Goal: Transaction & Acquisition: Subscribe to service/newsletter

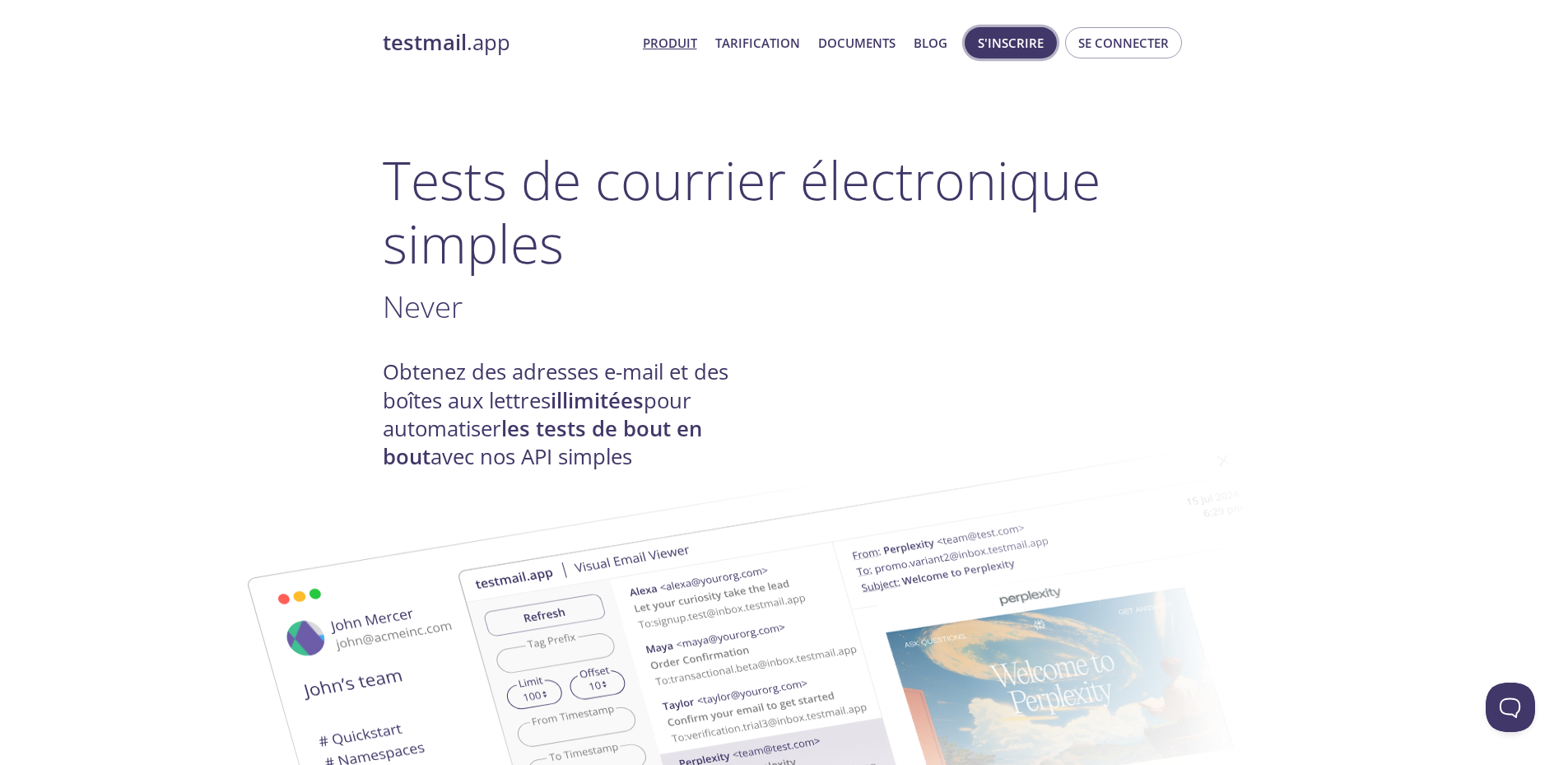
click at [1024, 53] on font "S'inscrire" at bounding box center [1010, 42] width 65 height 21
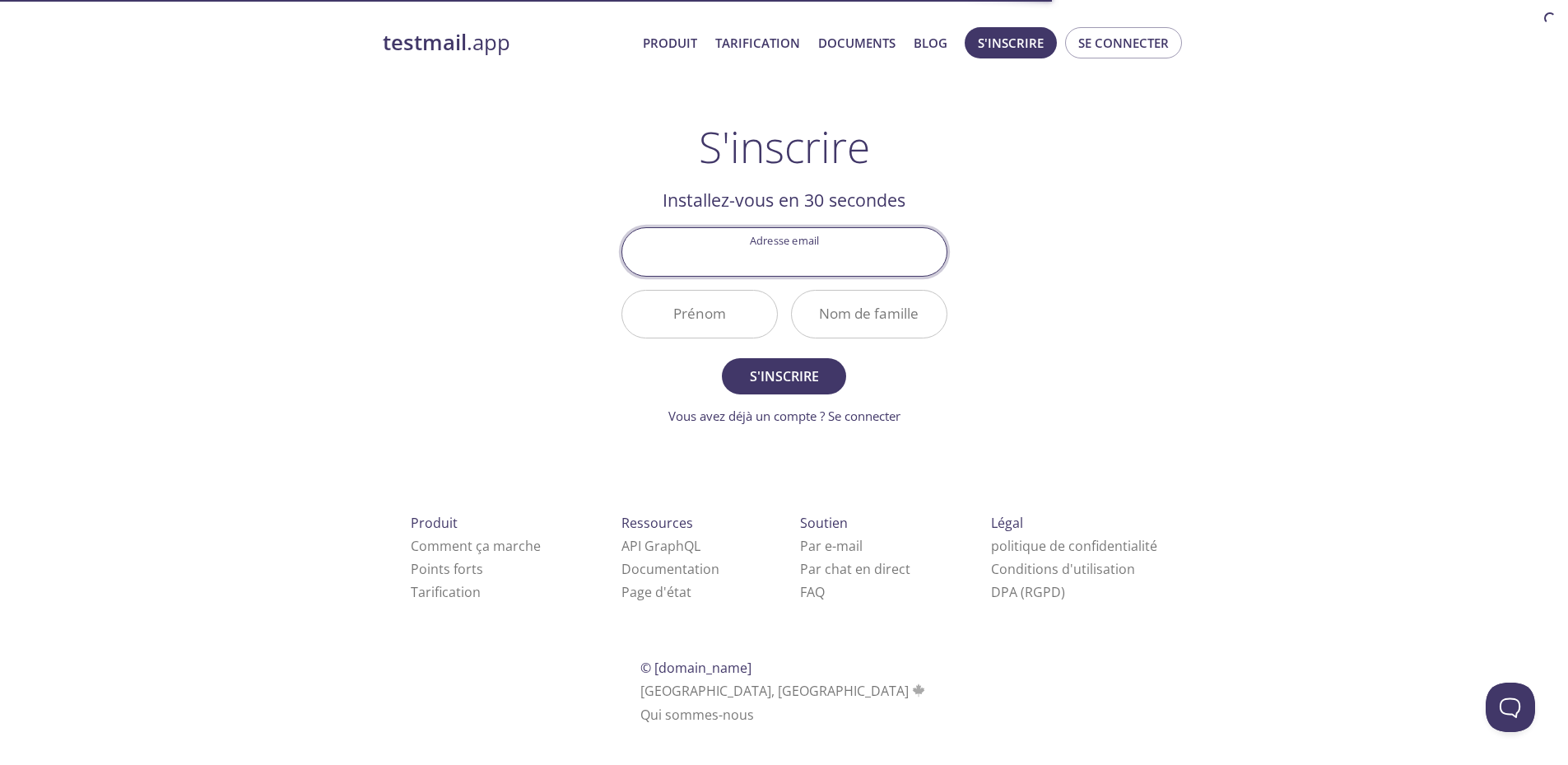
click at [802, 262] on input "Adresse email" at bounding box center [784, 251] width 324 height 47
type input "[EMAIL_ADDRESS][DOMAIN_NAME]"
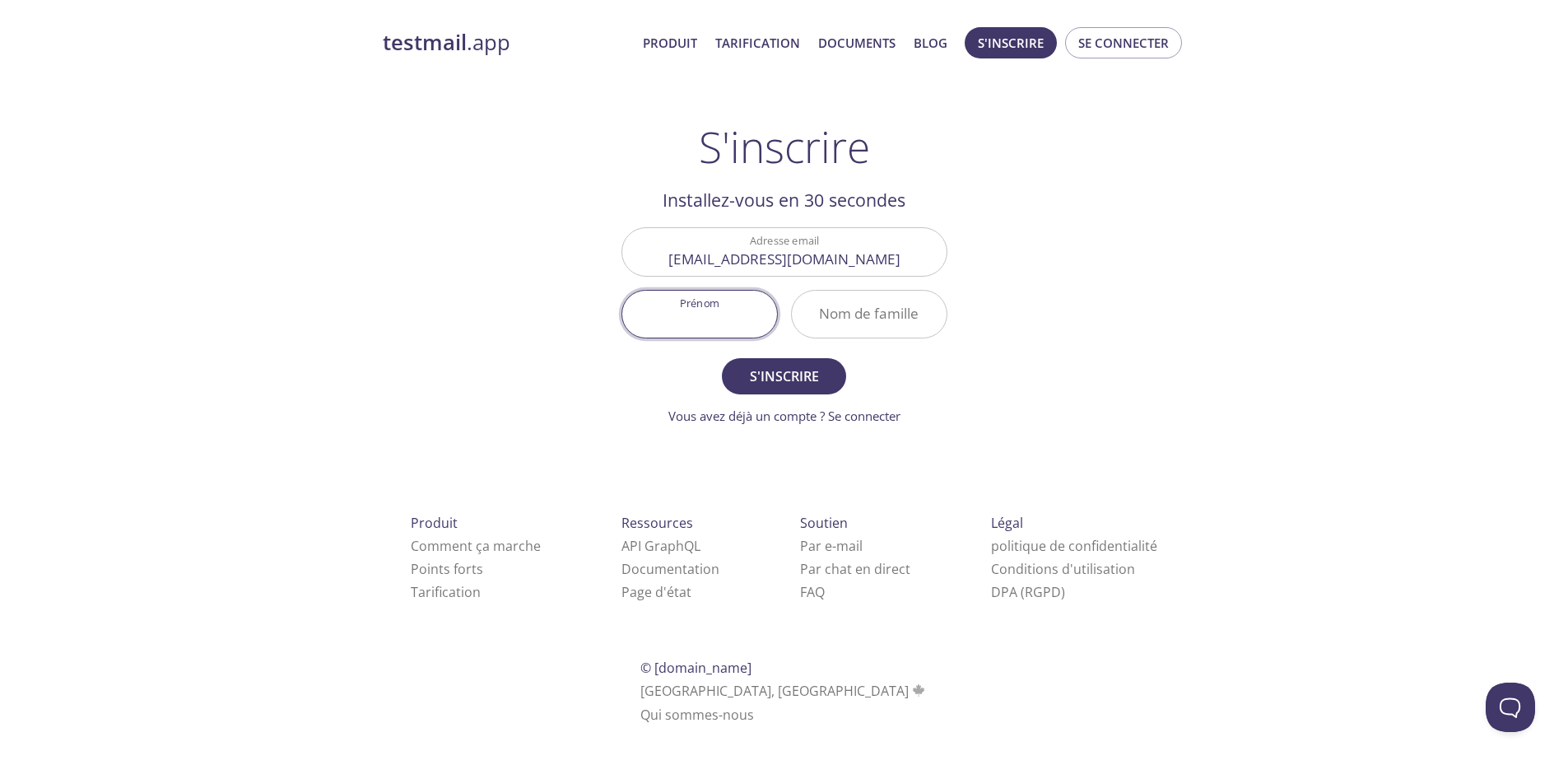
click at [693, 310] on input "Prénom" at bounding box center [699, 313] width 155 height 47
type input "[PERSON_NAME]"
click at [461, 142] on div "testmail .app Produit Tarification Documents Blog S'inscrire Se connecter S'ins…" at bounding box center [784, 394] width 843 height 756
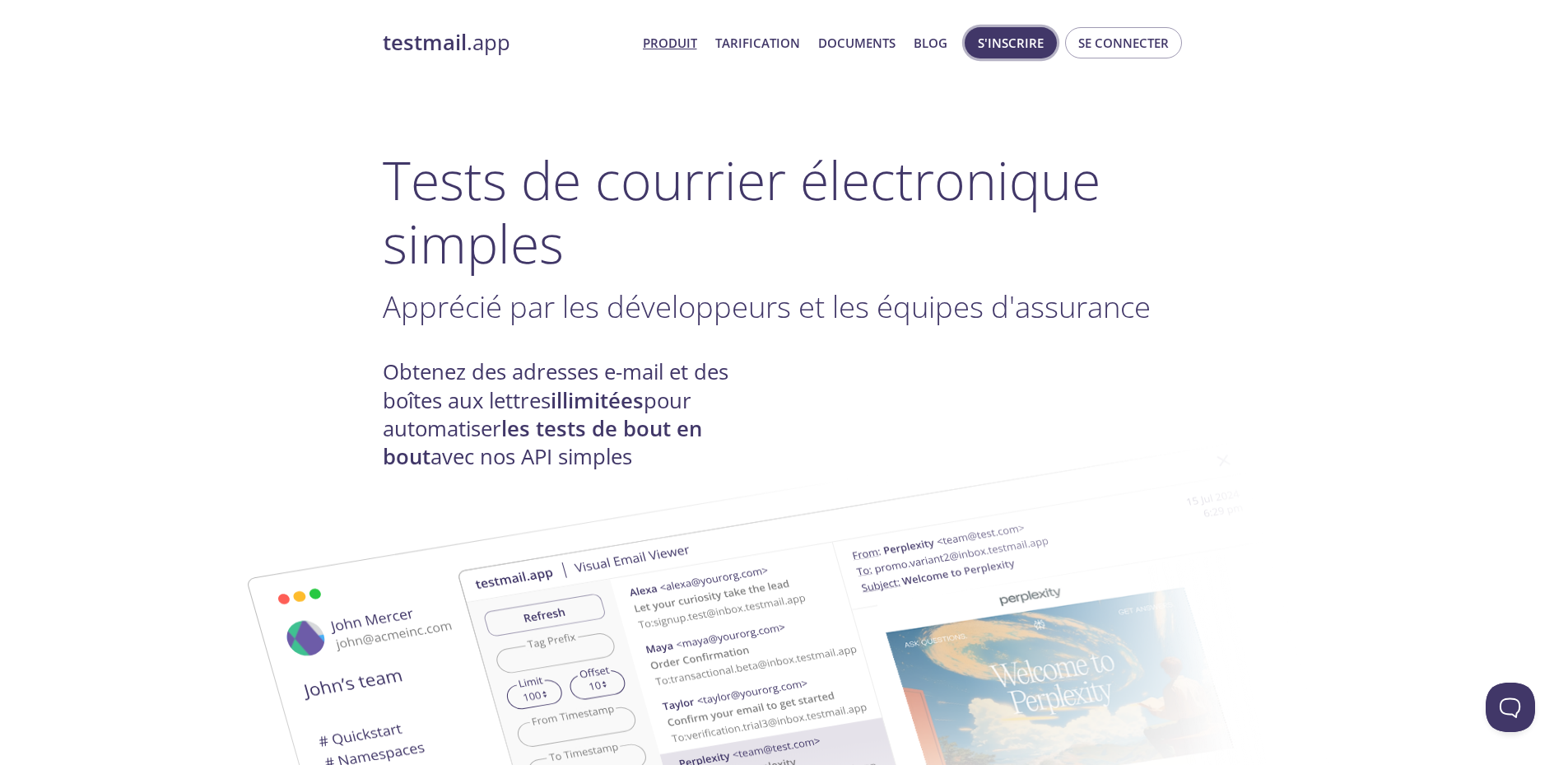
click at [1025, 43] on font "S'inscrire" at bounding box center [1010, 43] width 65 height 17
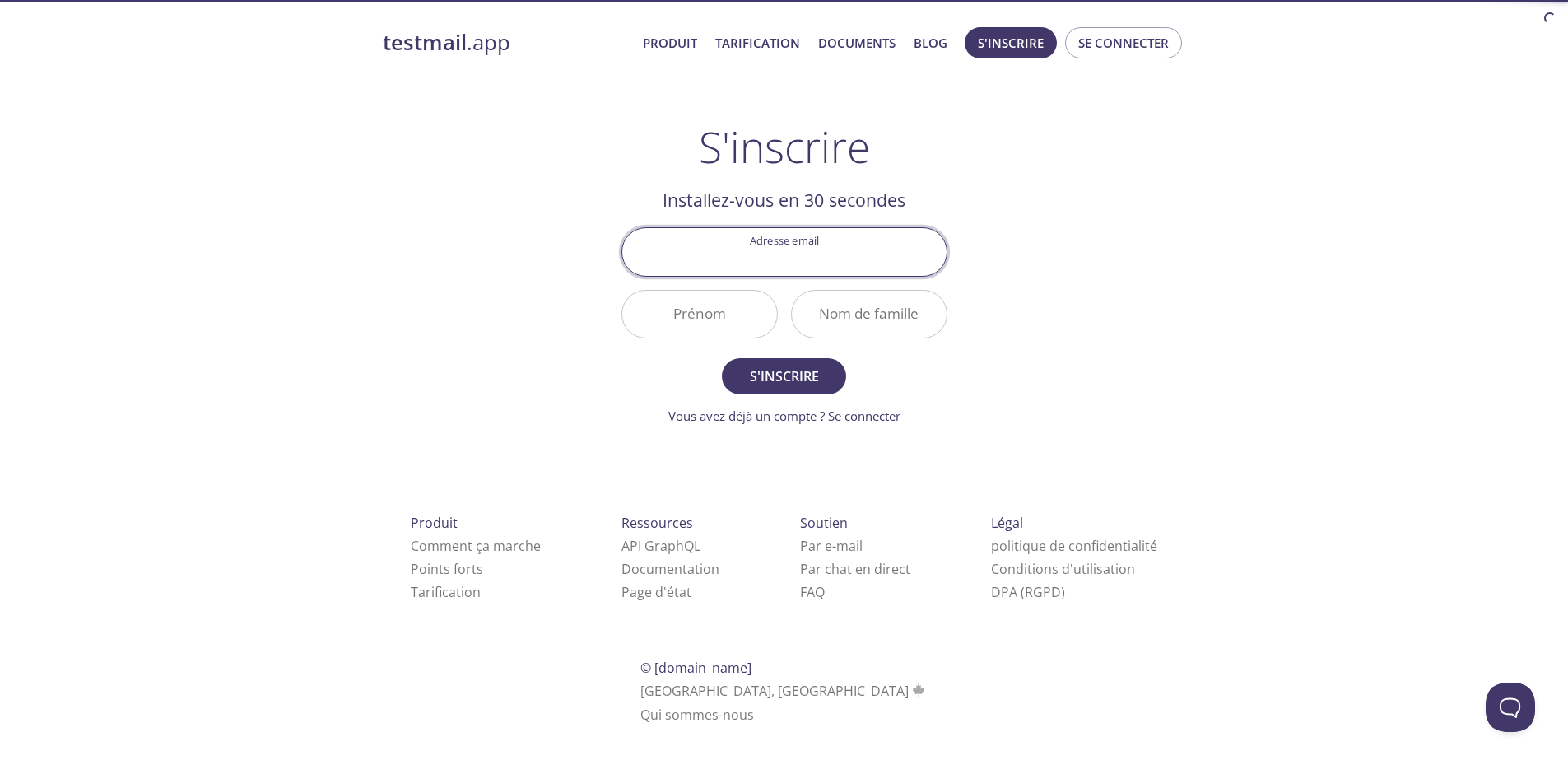
click at [801, 259] on input "Adresse email" at bounding box center [784, 251] width 324 height 47
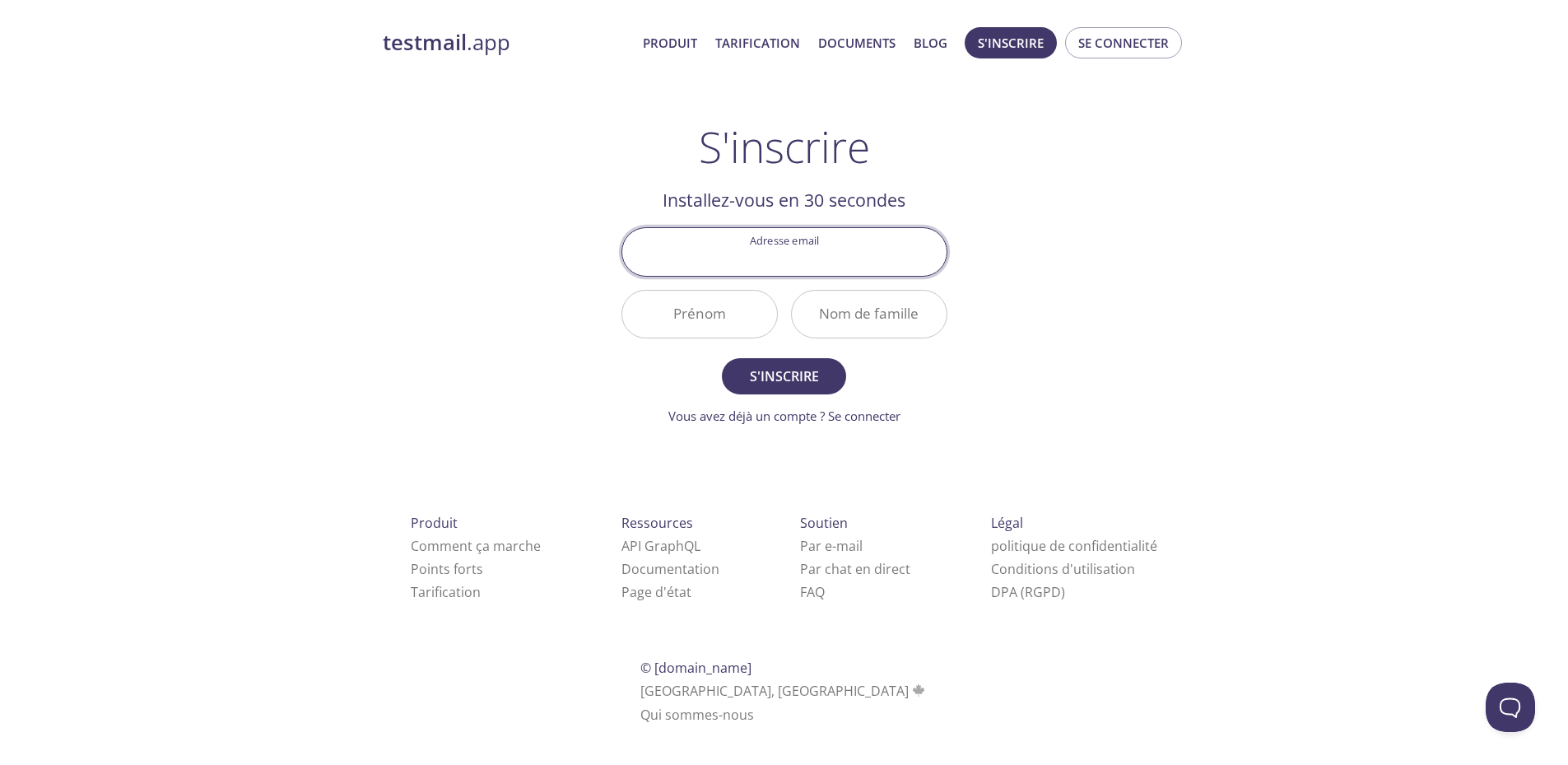
type input "[EMAIL_ADDRESS][DOMAIN_NAME]"
click at [696, 317] on input "Prénom" at bounding box center [699, 313] width 155 height 47
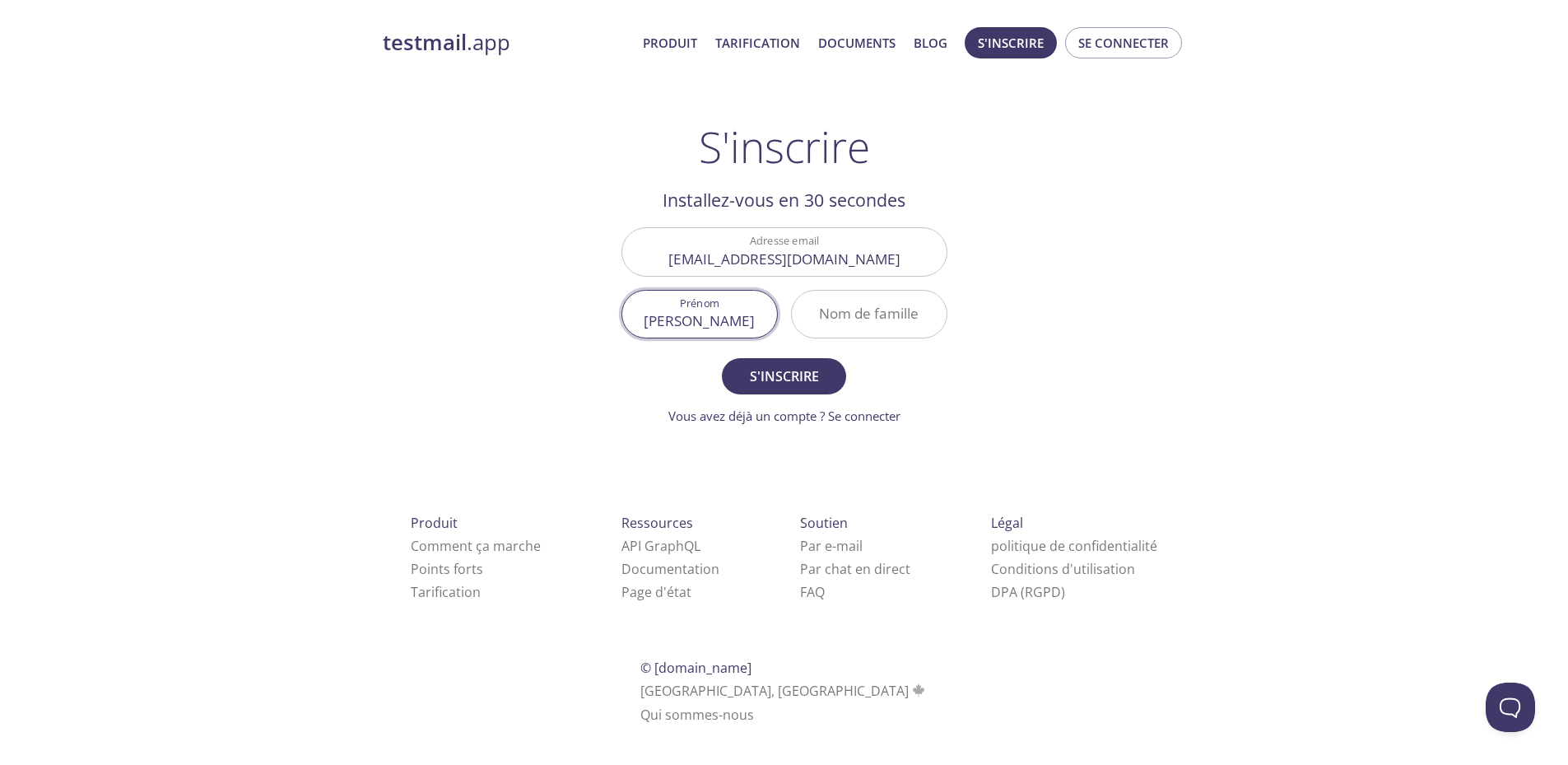
type input "[PERSON_NAME]"
click at [873, 308] on input "Nom de famille" at bounding box center [869, 313] width 155 height 47
type input "goubinat"
click at [812, 362] on button "S'inscrire" at bounding box center [783, 376] width 123 height 36
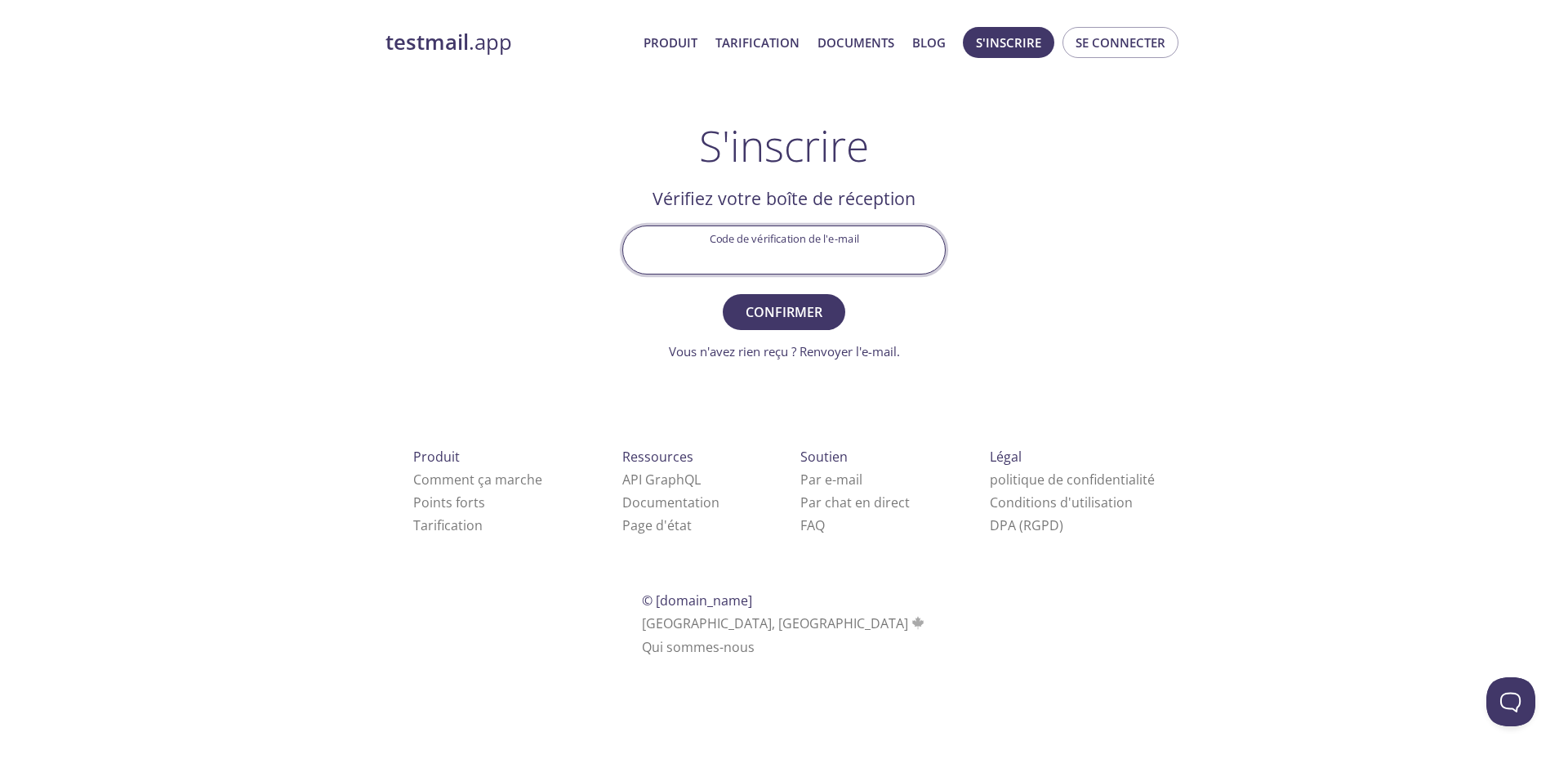
click at [829, 241] on input "Code de vérification de l'e-mail" at bounding box center [784, 249] width 322 height 47
click at [787, 252] on input "Code de vérification de l'e-mail" at bounding box center [784, 249] width 322 height 47
paste input "GRARDA2"
type input "GRARDA2"
click at [817, 317] on font "Confirmer" at bounding box center [784, 312] width 77 height 18
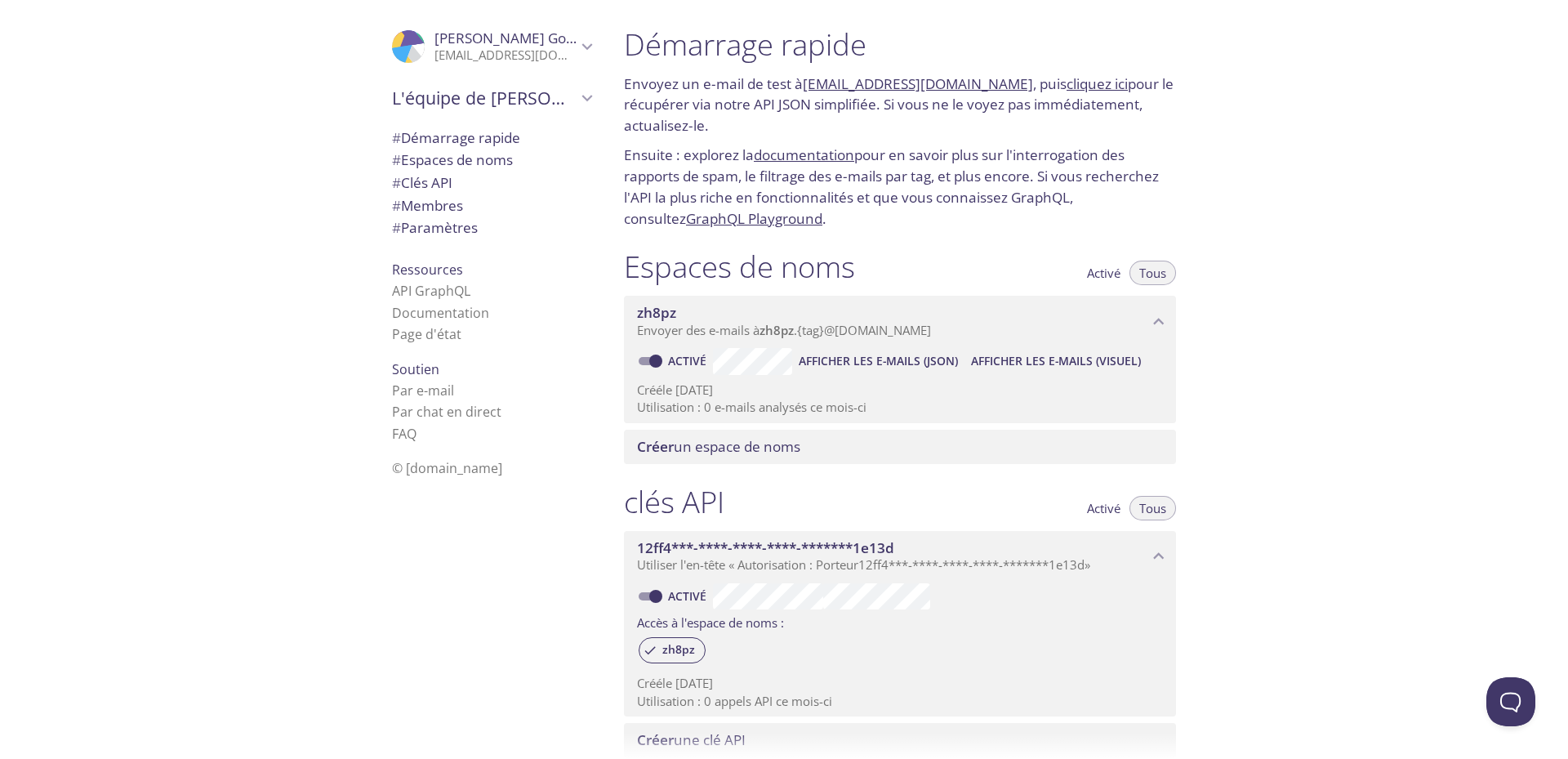
click at [577, 96] on icon "L'équipe de Kevin" at bounding box center [587, 98] width 21 height 21
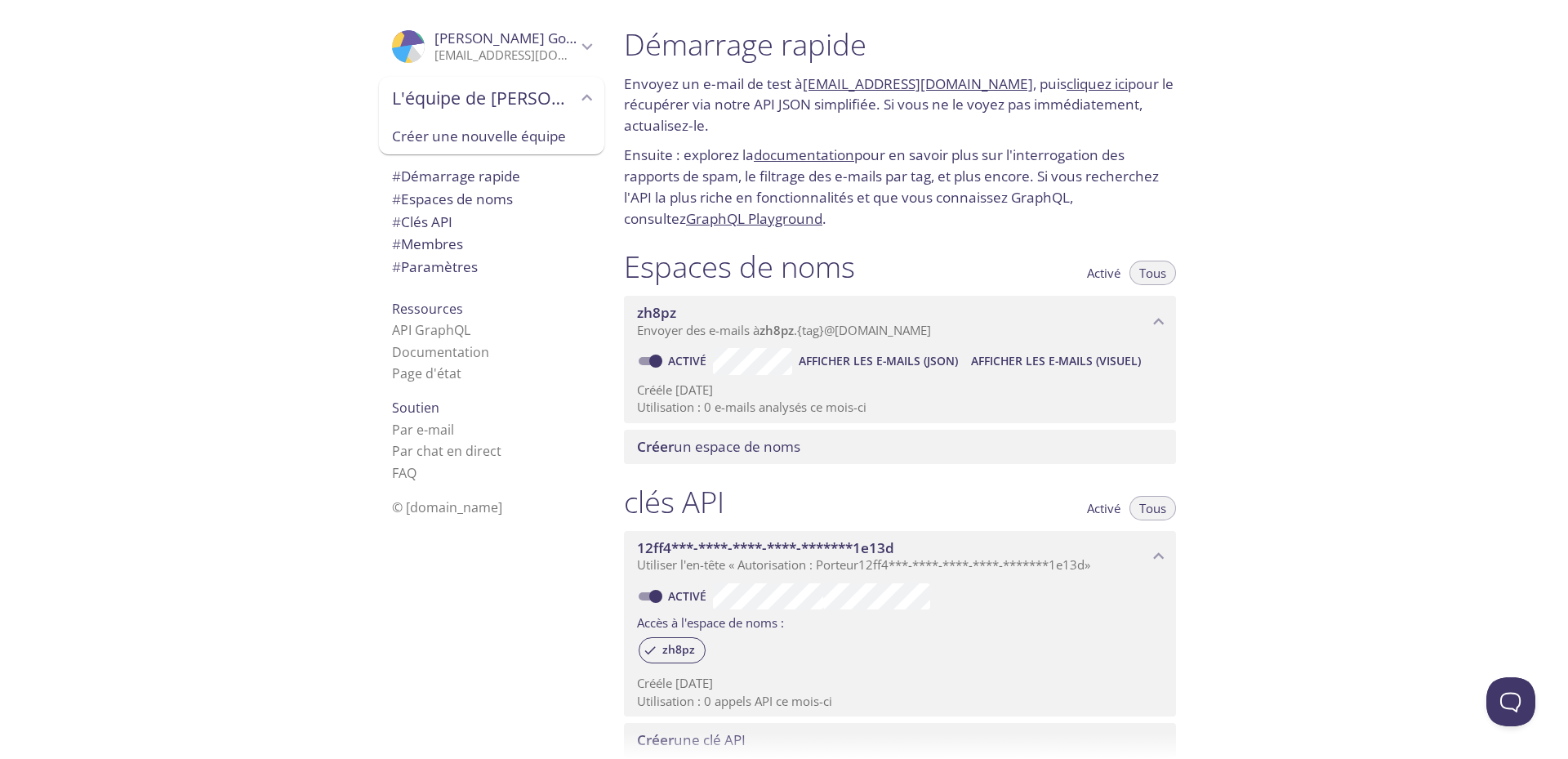
click at [577, 96] on icon "L'équipe de Kevin" at bounding box center [587, 98] width 21 height 21
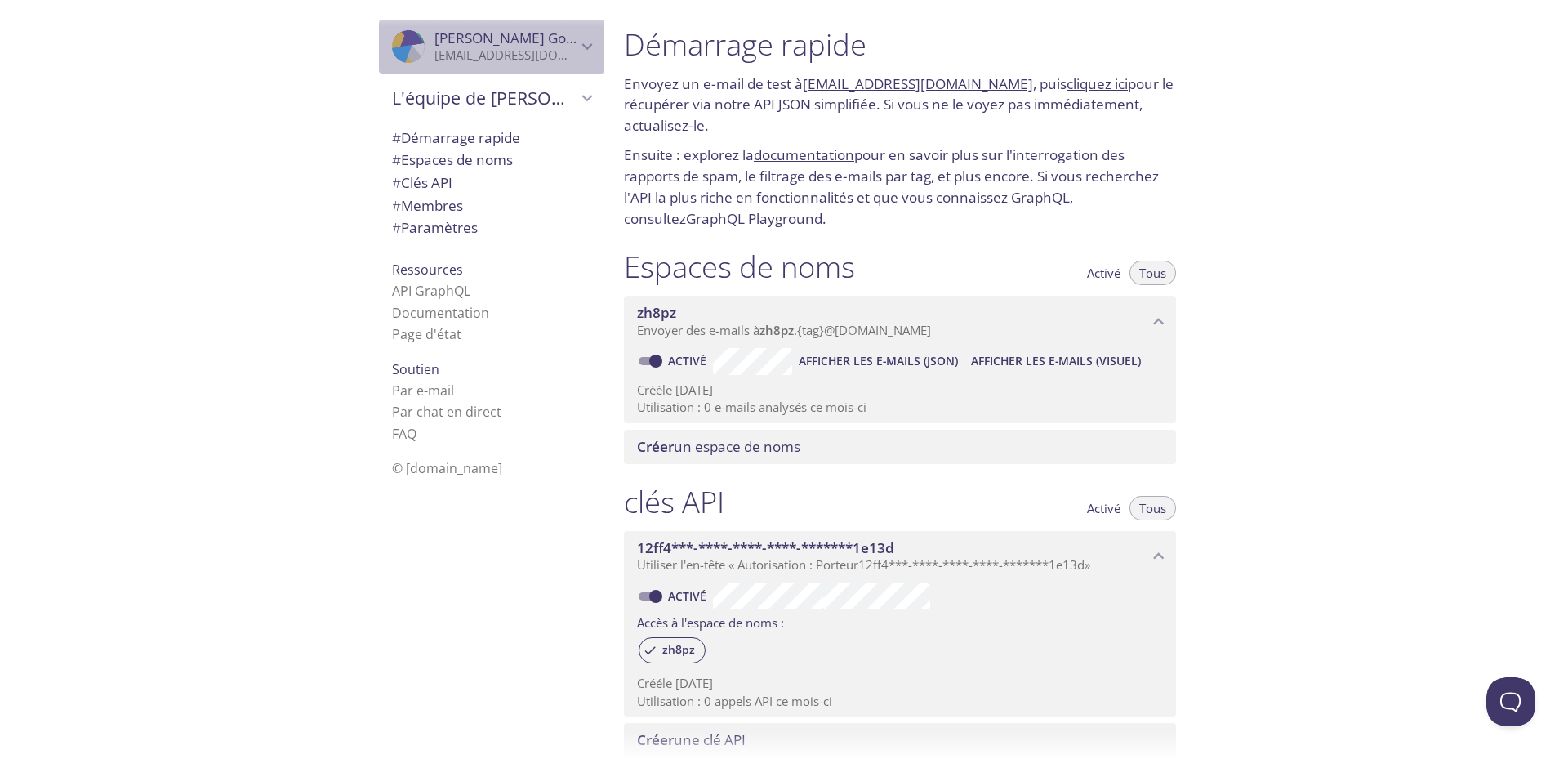
click at [581, 49] on icon "Kevin Goubinat" at bounding box center [587, 46] width 21 height 21
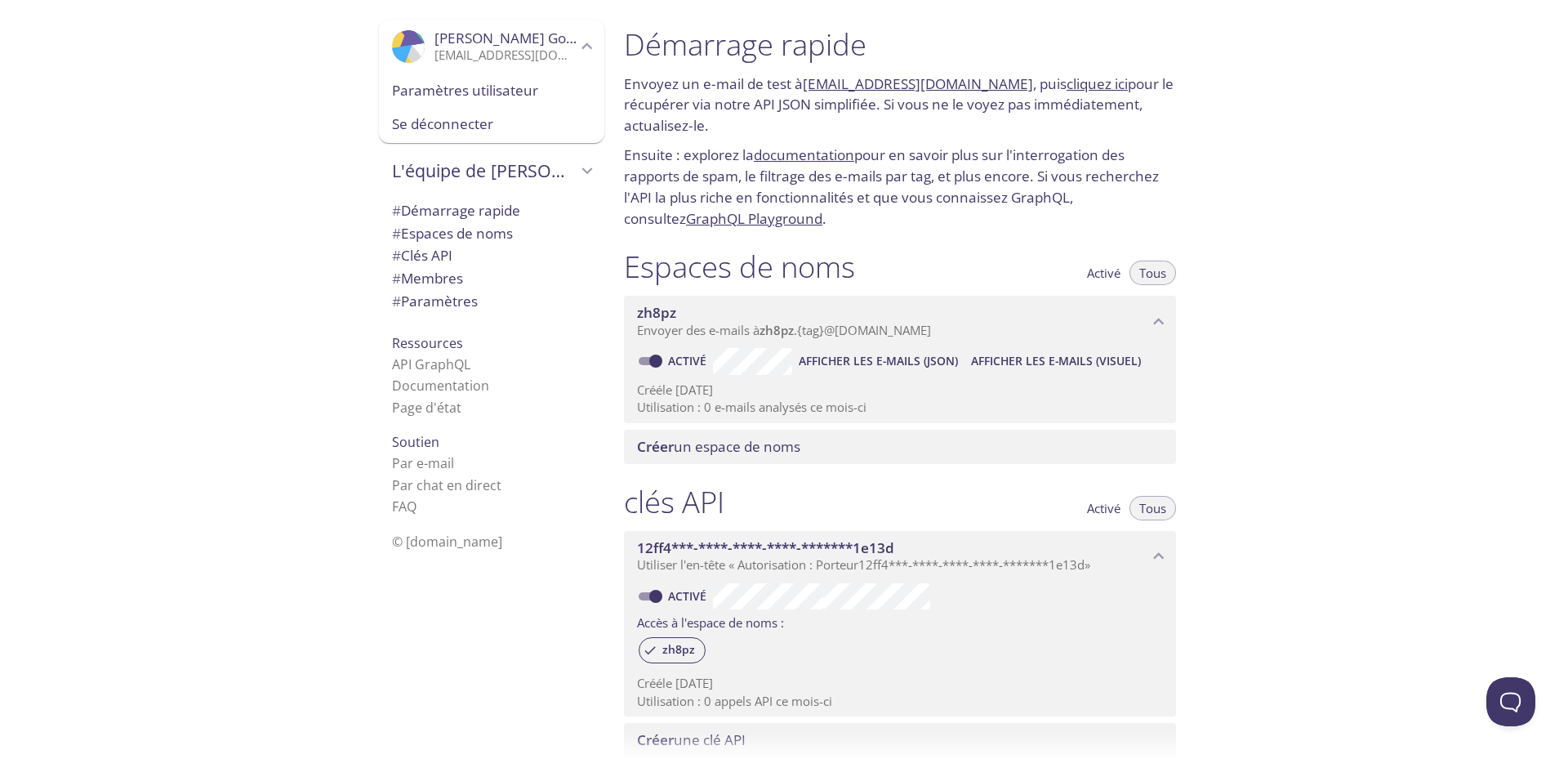
click at [581, 49] on icon "Kevin Goubinat" at bounding box center [587, 46] width 21 height 21
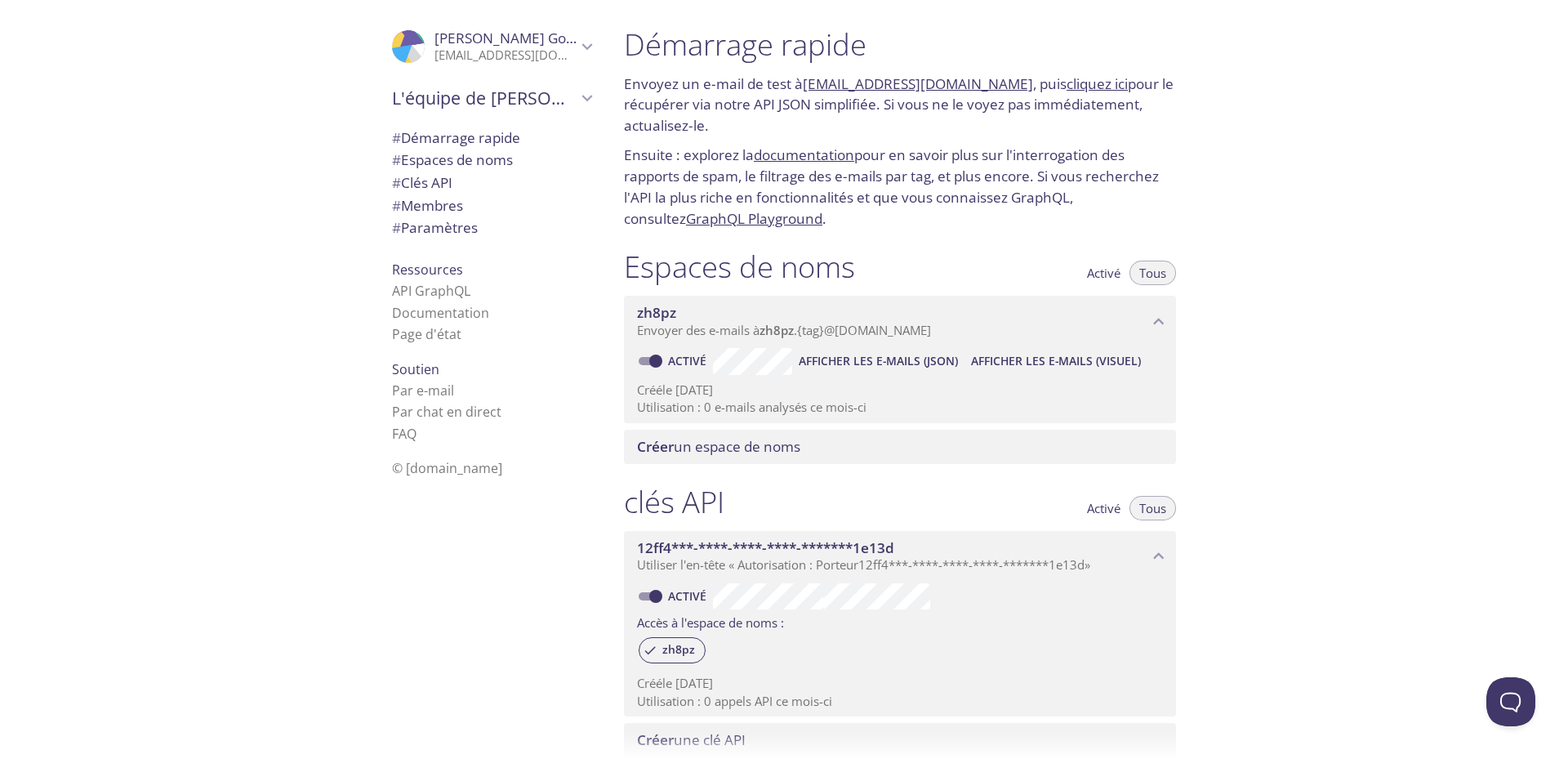
click at [972, 262] on div "Espaces de noms Activé Tous" at bounding box center [900, 269] width 552 height 41
click at [218, 50] on div ".cls-1 { fill: #6d5ca8; } .cls-2 { fill: #3fc191; } .cls-3 { fill: #3b4752; } .…" at bounding box center [305, 380] width 611 height 759
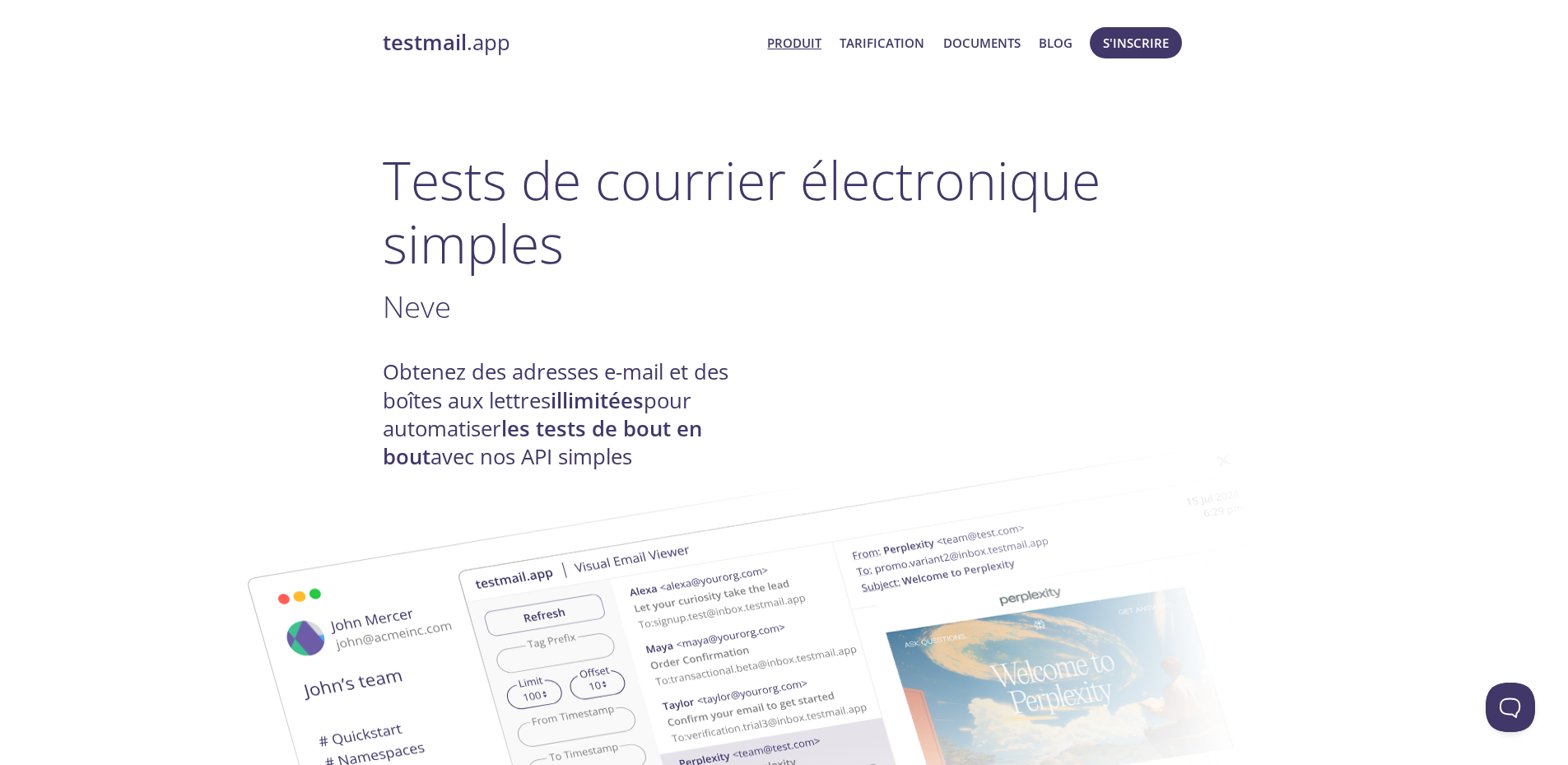
click at [1131, 44] on font "S'inscrire" at bounding box center [1135, 43] width 65 height 17
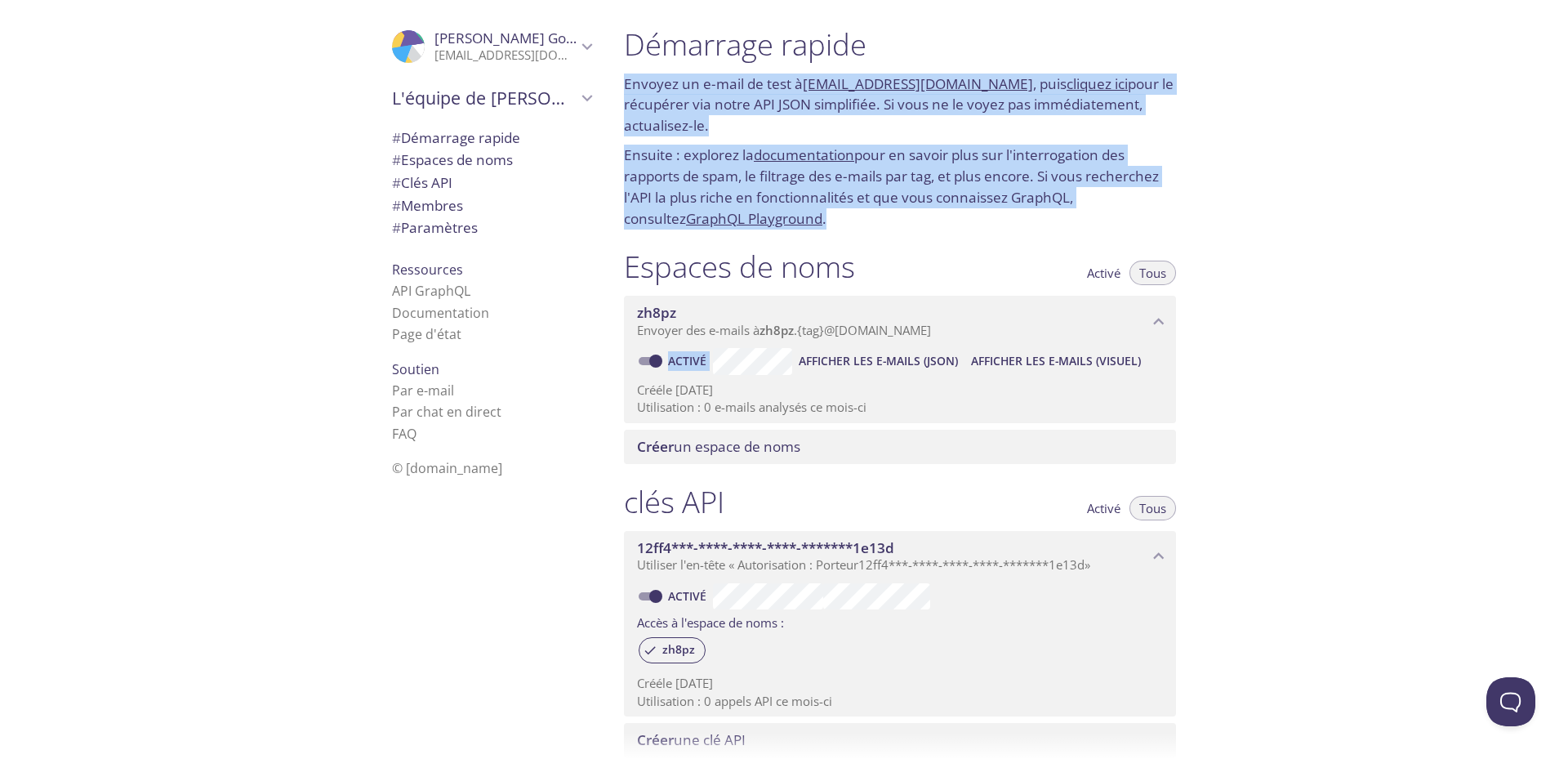
drag, startPoint x: 621, startPoint y: 40, endPoint x: 1256, endPoint y: 401, distance: 730.4
click at [1256, 401] on div "Démarrage rapide Envoyez un e-mail de test à zh8pz.test@inbox.testmail.app , pu…" at bounding box center [1089, 380] width 957 height 759
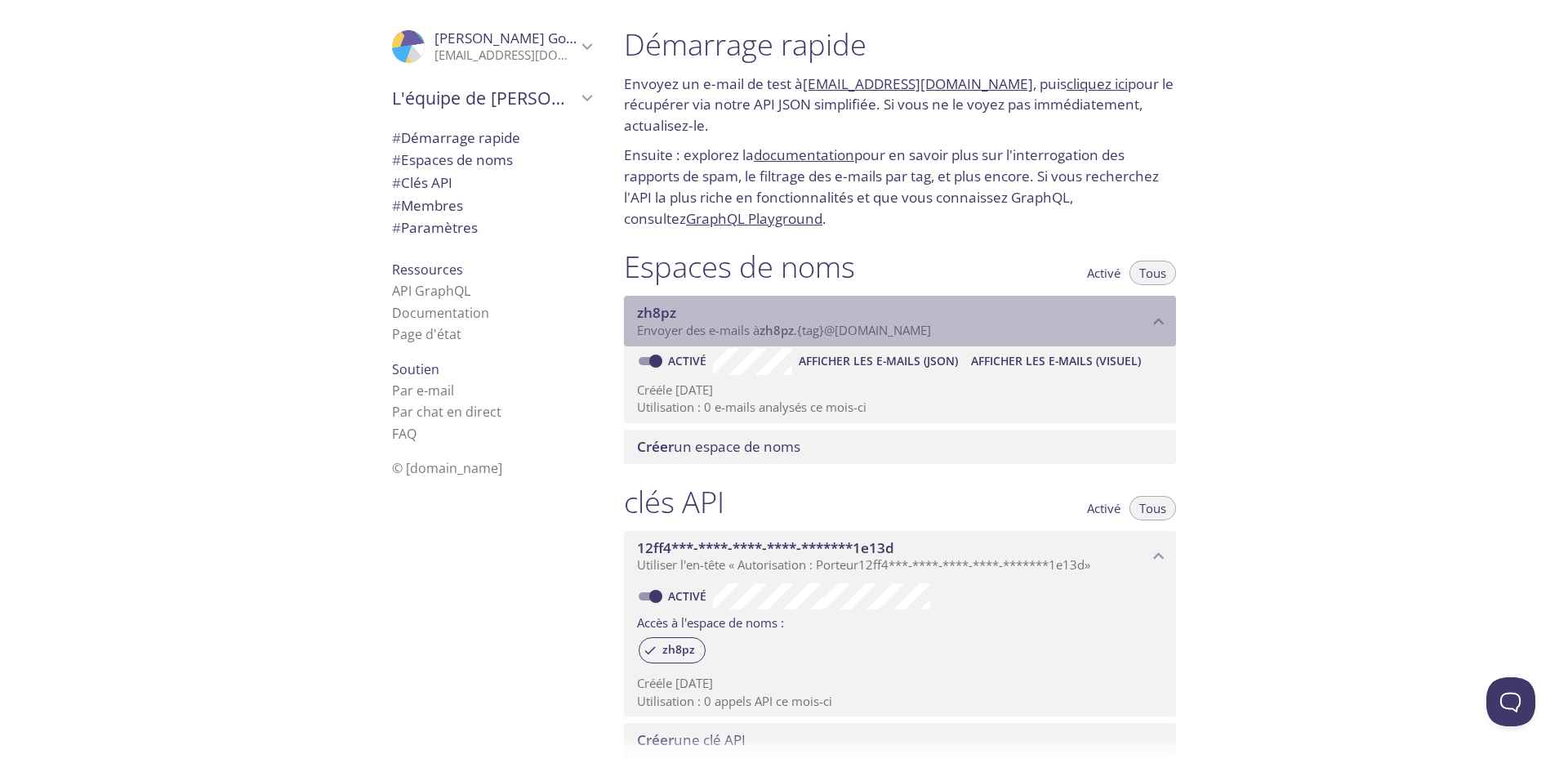
click at [776, 326] on font "zh8pz" at bounding box center [777, 330] width 35 height 16
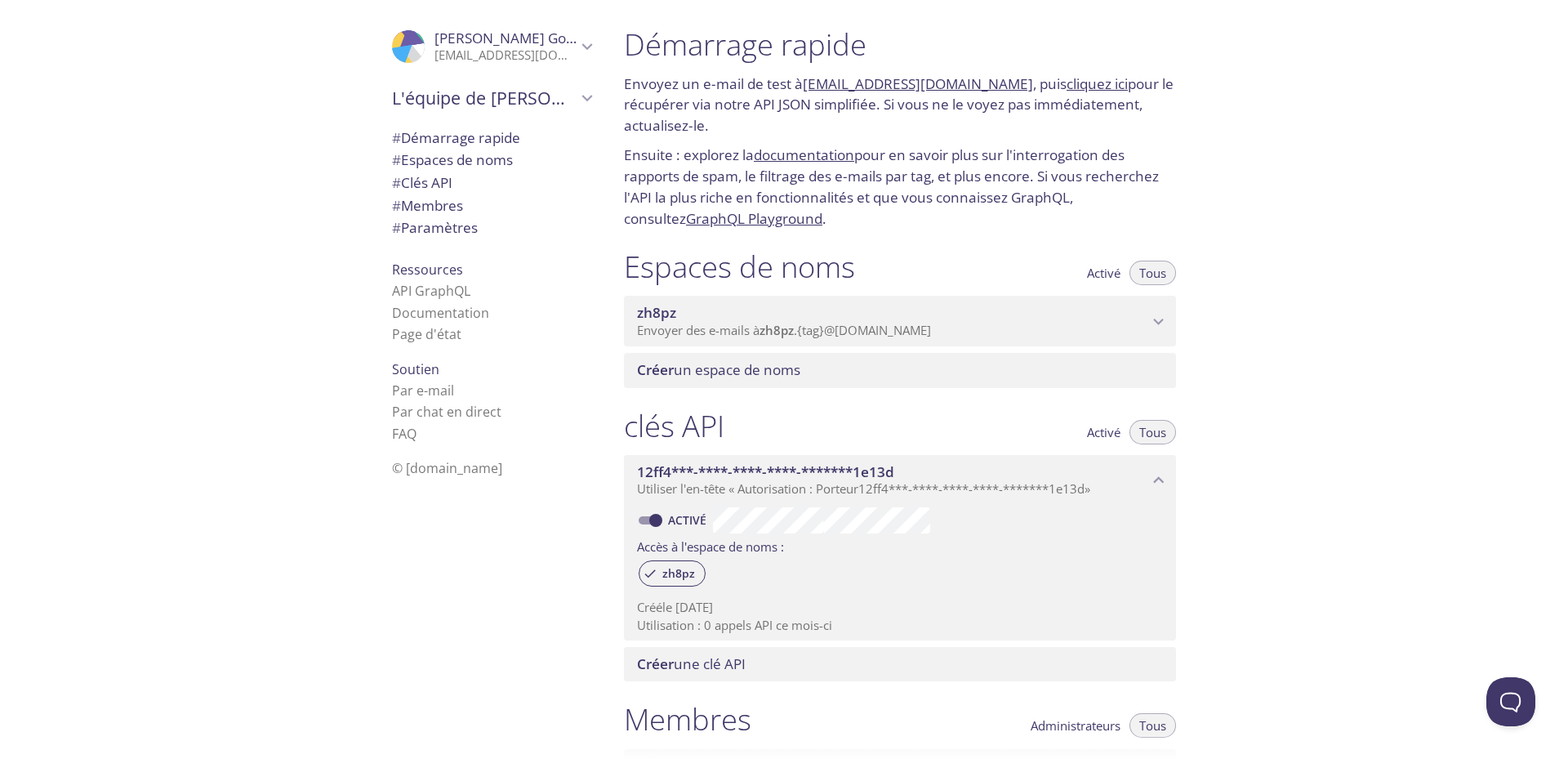
click at [776, 326] on font "zh8pz" at bounding box center [777, 330] width 35 height 16
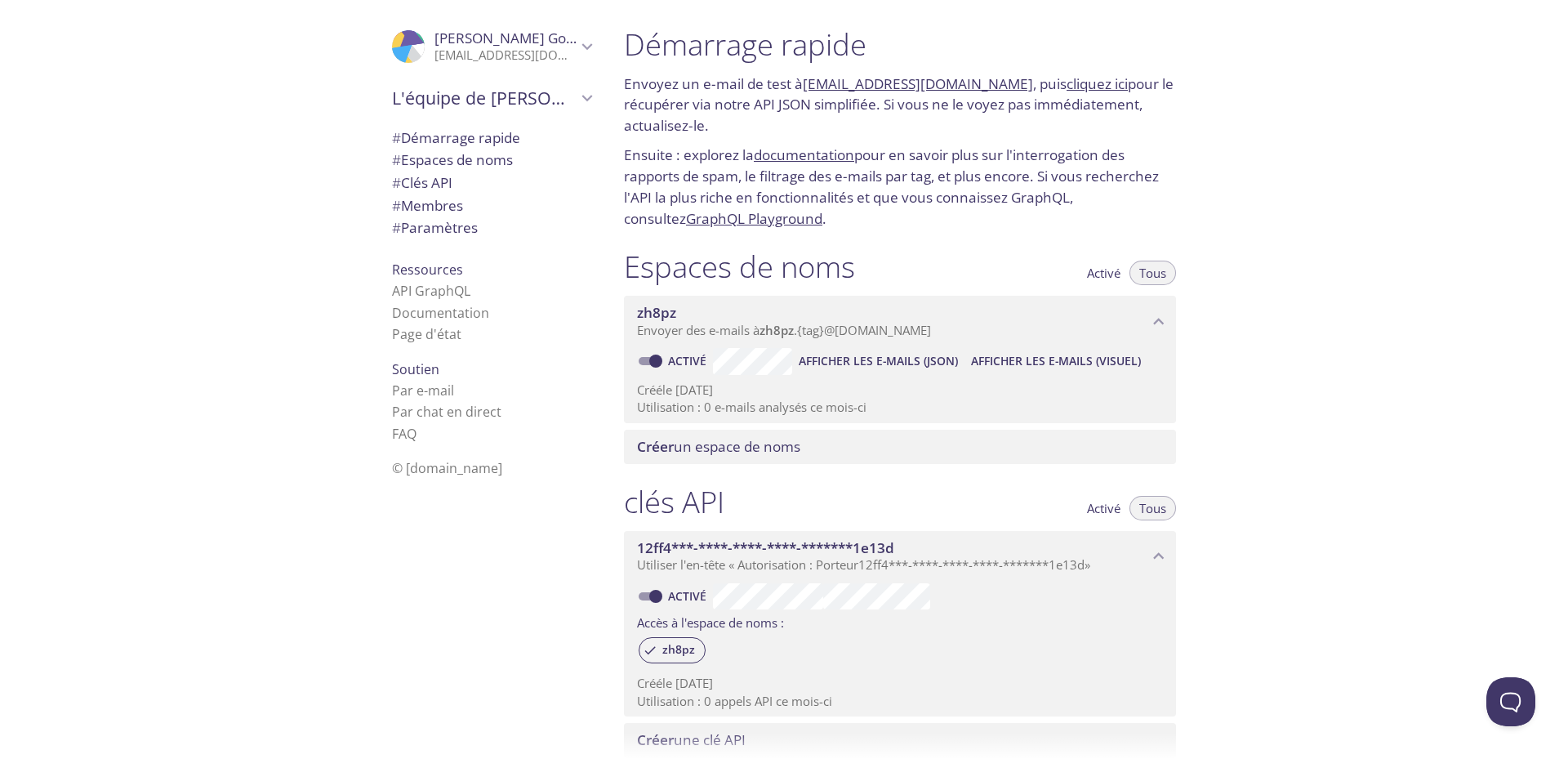
drag, startPoint x: 179, startPoint y: 172, endPoint x: 187, endPoint y: 156, distance: 17.9
click at [179, 172] on div ".cls-1 { fill: #6d5ca8; } .cls-2 { fill: #3fc191; } .cls-3 { fill: #3b4752; } .…" at bounding box center [305, 380] width 611 height 759
